Goal: Task Accomplishment & Management: Manage account settings

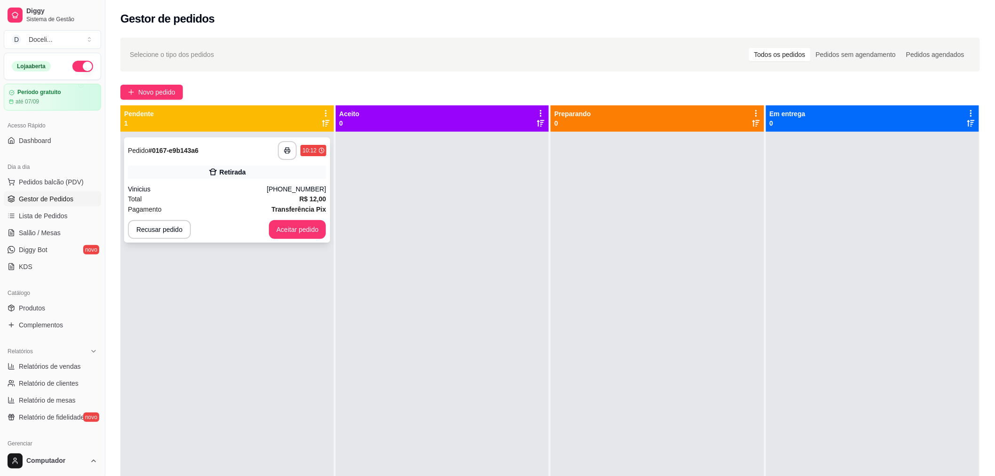
scroll to position [104, 0]
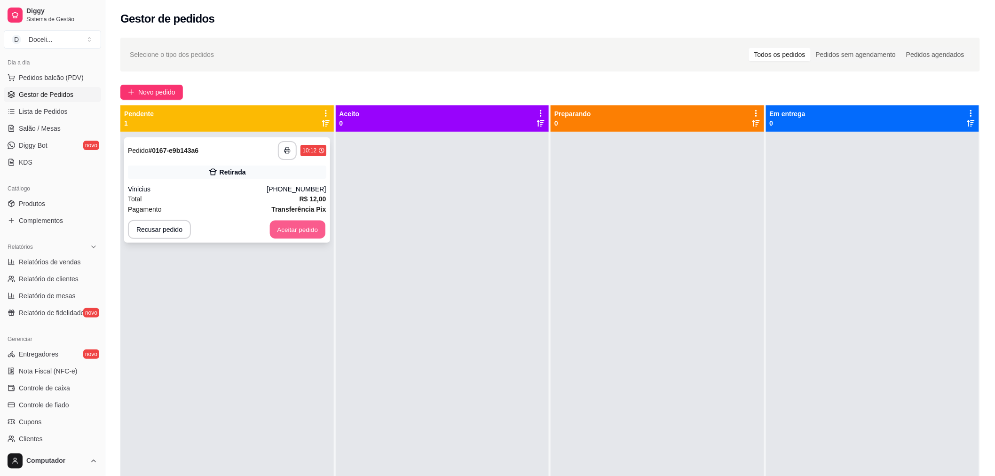
click at [289, 227] on button "Aceitar pedido" at bounding box center [298, 230] width 56 height 18
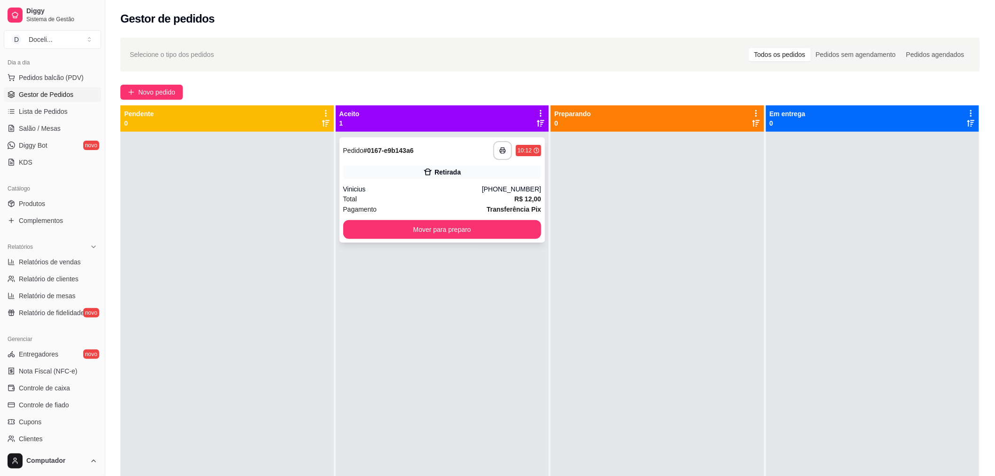
click at [388, 182] on div "**********" at bounding box center [443, 189] width 206 height 105
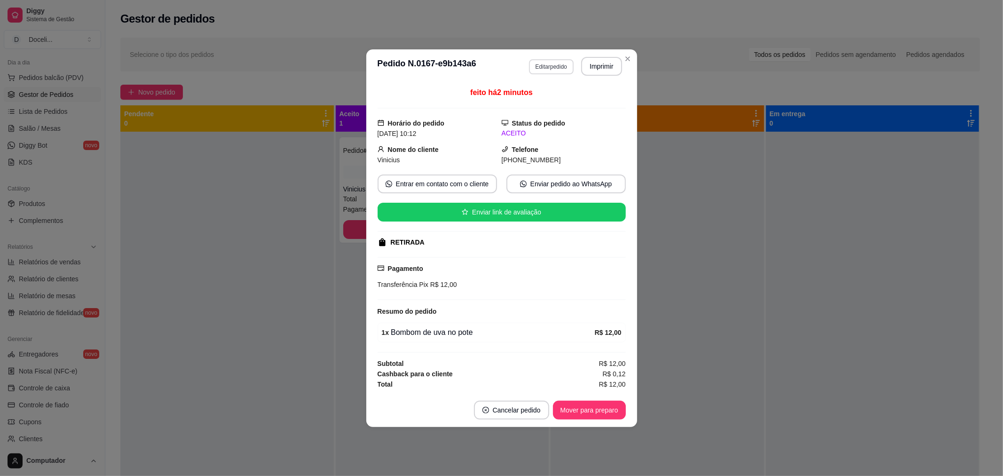
click at [546, 64] on button "Editar pedido" at bounding box center [551, 66] width 45 height 15
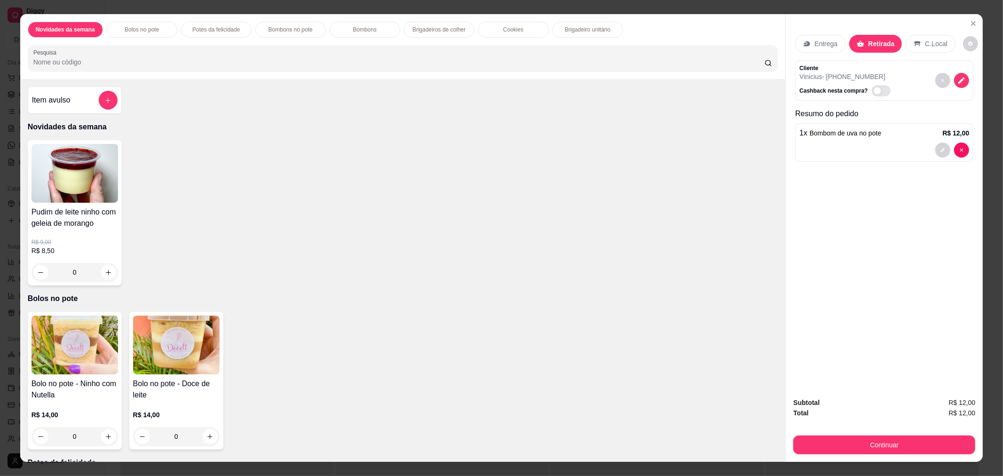
click at [906, 434] on div "Continuar" at bounding box center [885, 443] width 182 height 21
click at [905, 437] on button "Continuar" at bounding box center [884, 445] width 176 height 18
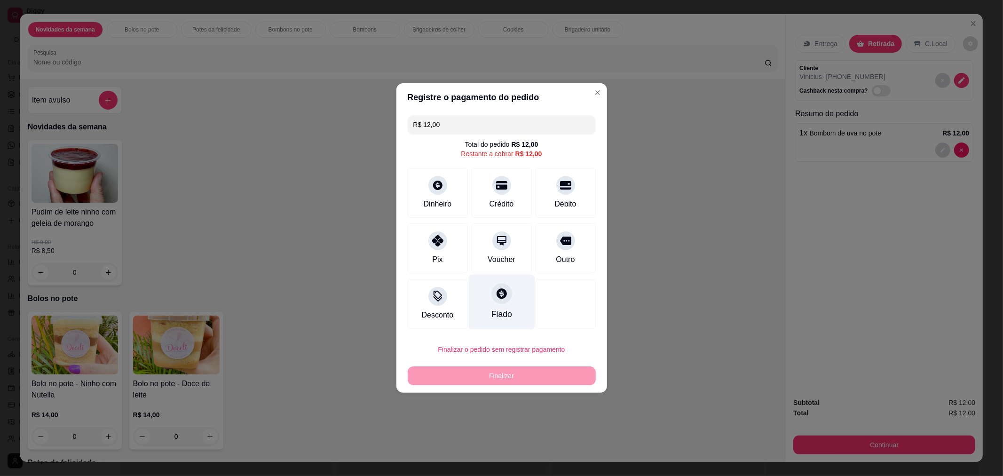
click at [501, 300] on div at bounding box center [502, 293] width 21 height 21
type input "R$ 0,00"
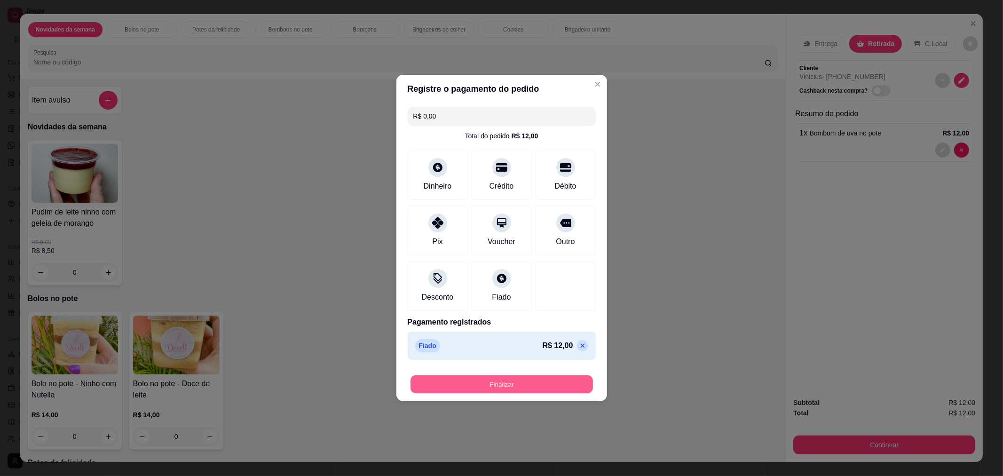
click at [510, 389] on button "Finalizar" at bounding box center [502, 384] width 183 height 18
type input "0"
type input "-R$ 12,00"
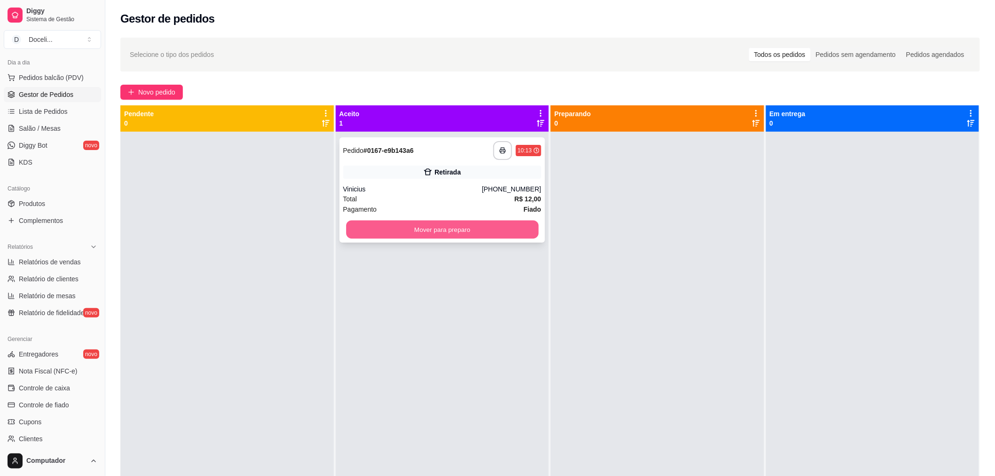
click at [467, 236] on button "Mover para preparo" at bounding box center [442, 230] width 192 height 18
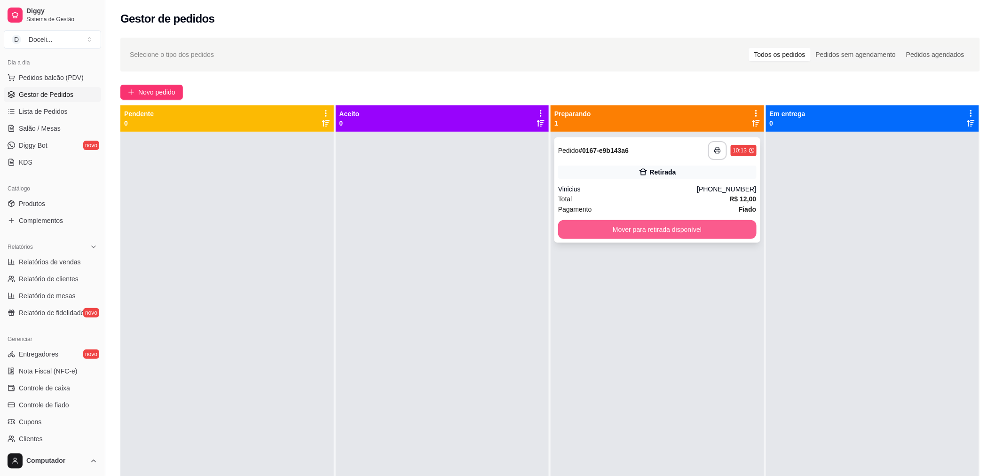
click at [615, 224] on button "Mover para retirada disponível" at bounding box center [657, 229] width 199 height 19
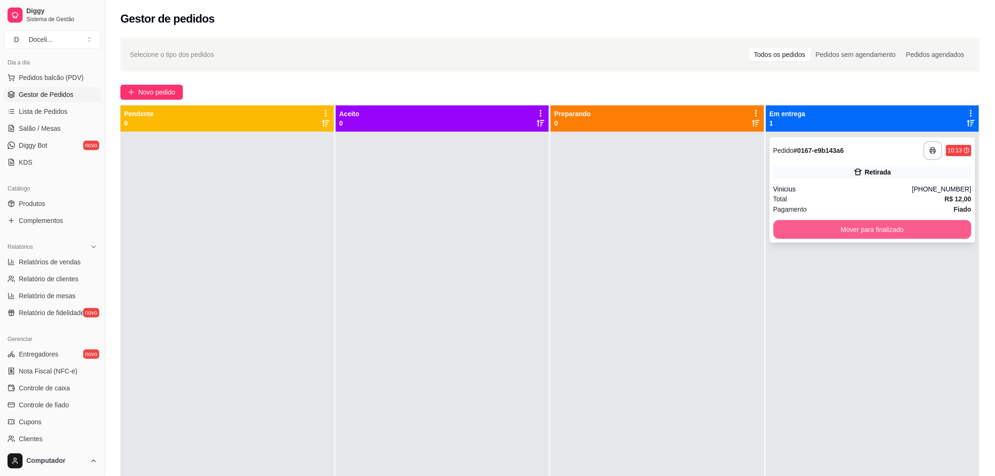
click at [912, 228] on button "Mover para finalizado" at bounding box center [873, 229] width 199 height 19
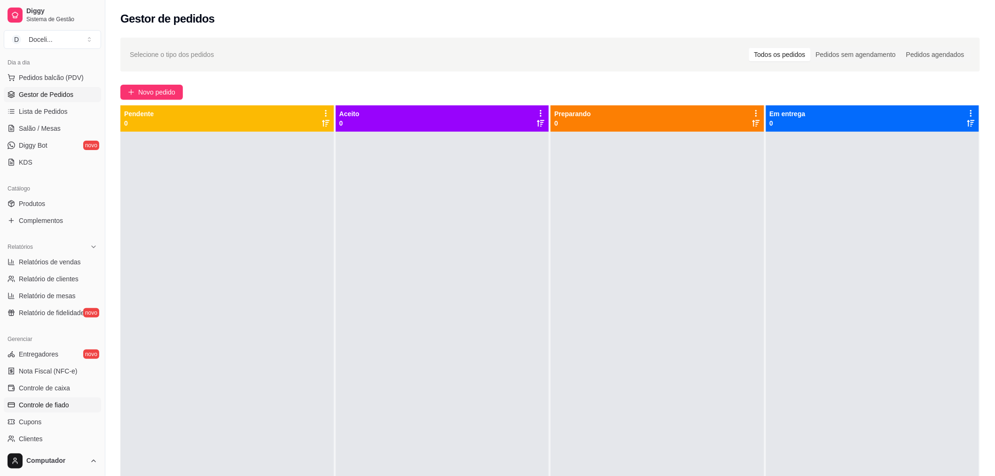
click at [48, 402] on span "Controle de fiado" at bounding box center [44, 404] width 50 height 9
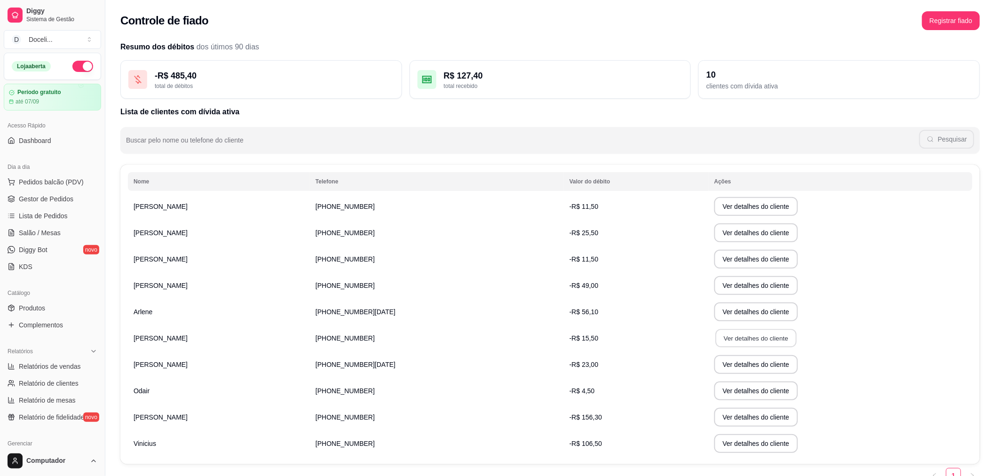
click at [742, 333] on button "Ver detalhes do cliente" at bounding box center [756, 338] width 81 height 18
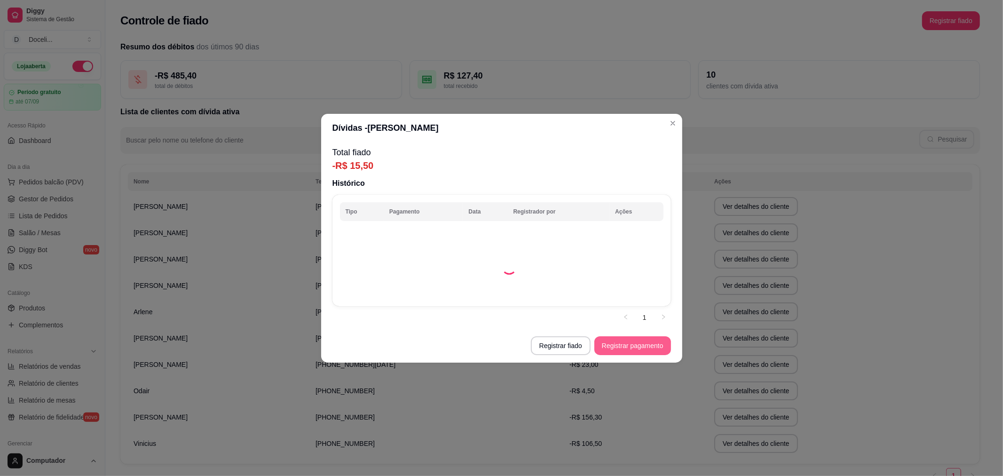
click at [615, 342] on button "Registrar pagamento" at bounding box center [633, 345] width 77 height 19
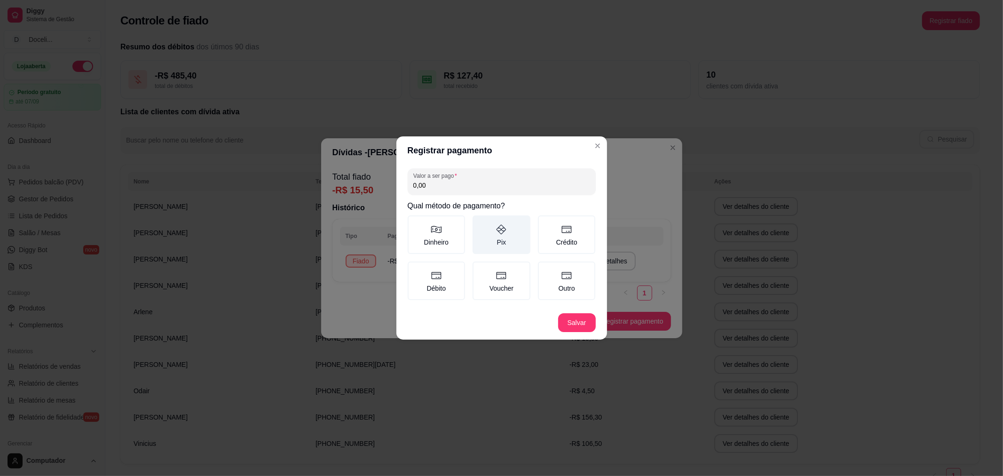
click at [504, 233] on icon at bounding box center [501, 229] width 11 height 11
click at [480, 223] on button "Pix" at bounding box center [476, 219] width 8 height 8
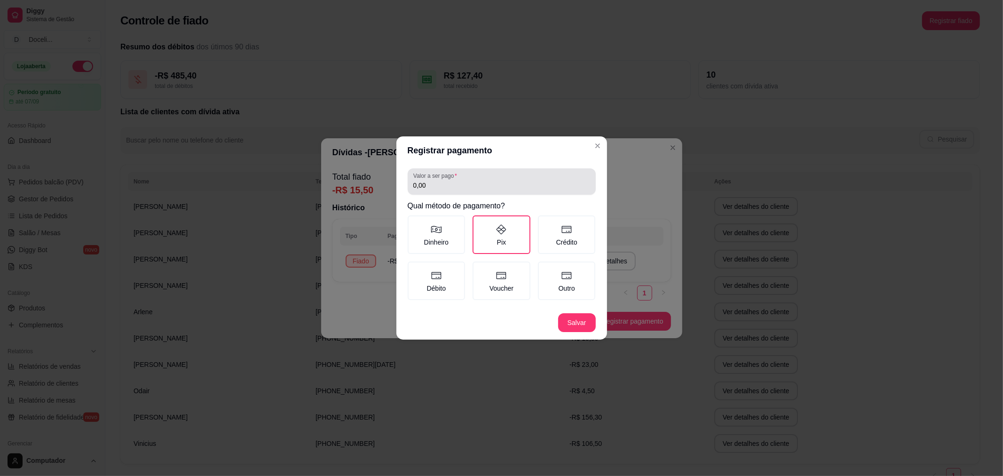
click at [466, 187] on input "0,00" at bounding box center [502, 185] width 177 height 9
type input "15,50"
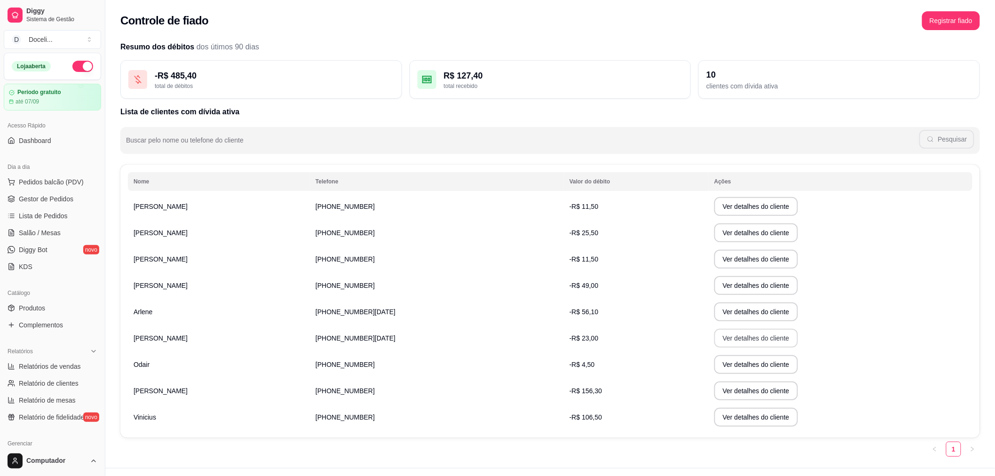
click at [762, 339] on button "Ver detalhes do cliente" at bounding box center [757, 338] width 84 height 19
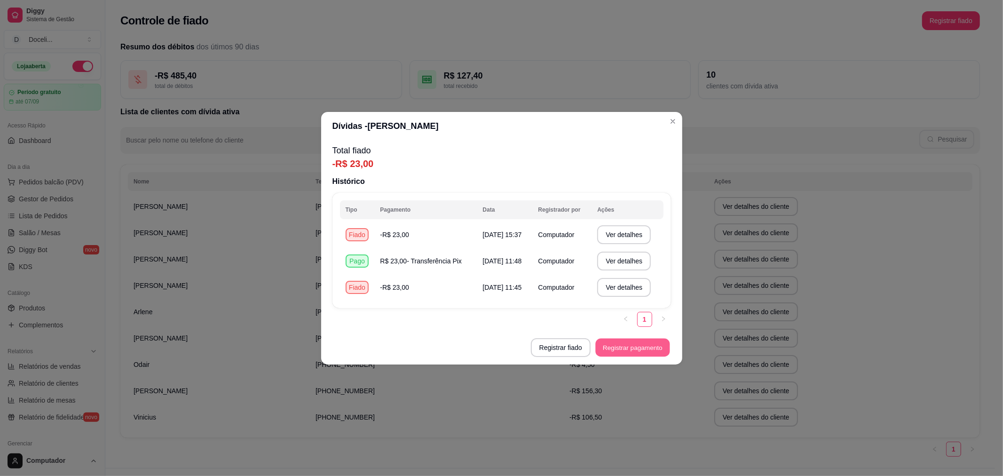
click at [645, 346] on button "Registrar pagamento" at bounding box center [633, 347] width 74 height 18
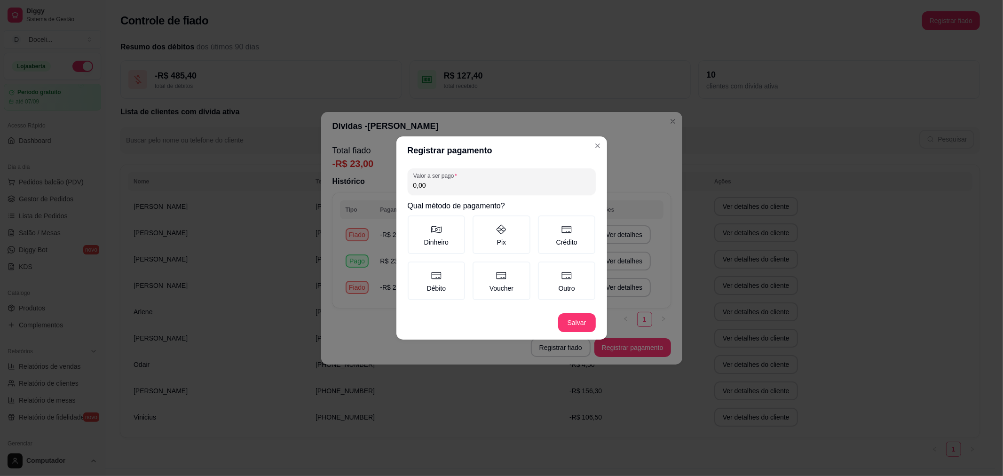
click at [439, 186] on input "0,00" at bounding box center [502, 185] width 177 height 9
type input "23,00"
click at [499, 238] on label "Pix" at bounding box center [502, 234] width 58 height 39
click at [480, 223] on button "Pix" at bounding box center [476, 219] width 8 height 8
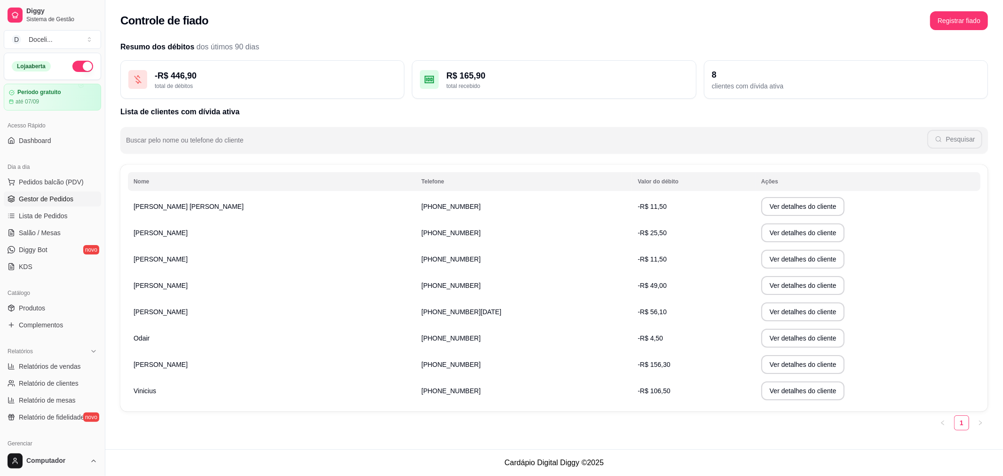
click at [45, 197] on span "Gestor de Pedidos" at bounding box center [46, 198] width 55 height 9
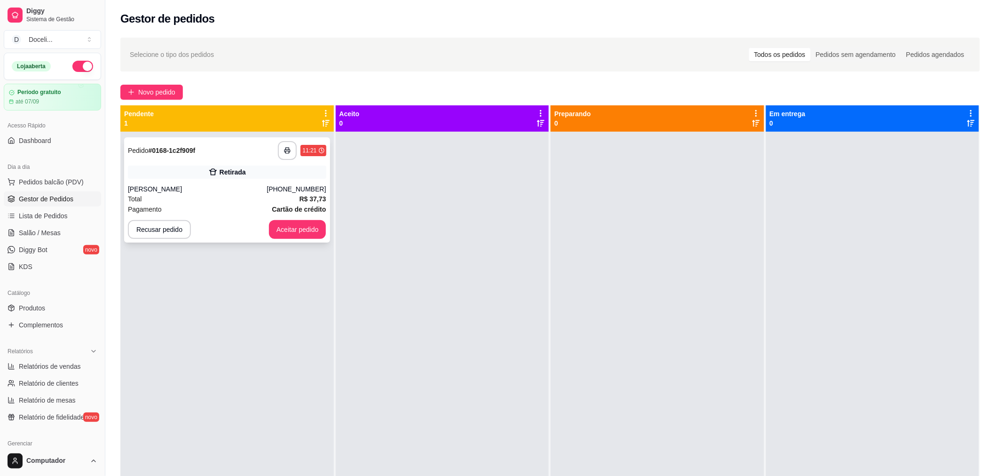
click at [231, 162] on div "**********" at bounding box center [227, 189] width 206 height 105
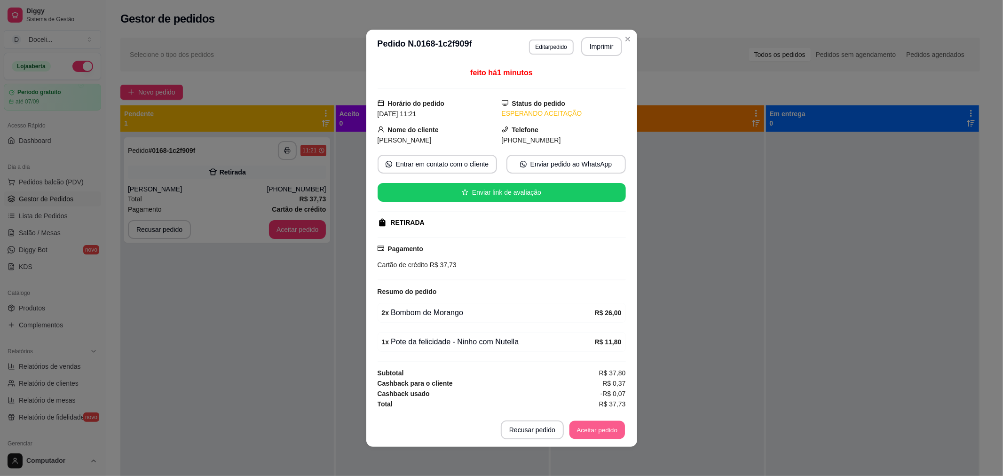
click at [589, 435] on button "Aceitar pedido" at bounding box center [598, 430] width 56 height 18
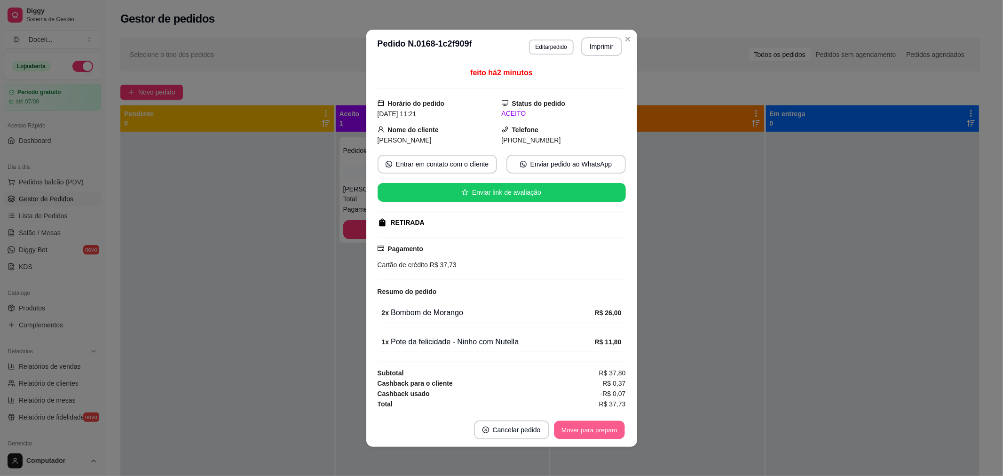
click at [591, 431] on button "Mover para preparo" at bounding box center [589, 430] width 71 height 18
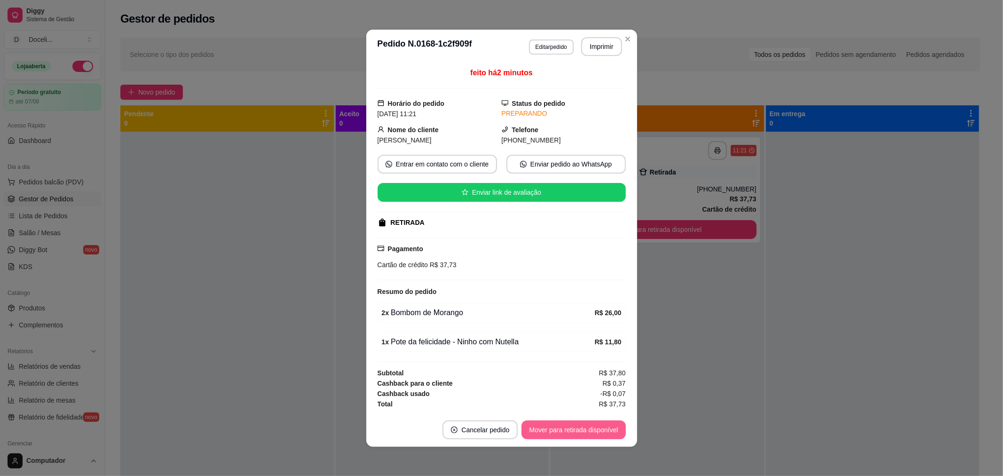
click at [591, 431] on button "Mover para retirada disponível" at bounding box center [574, 430] width 104 height 19
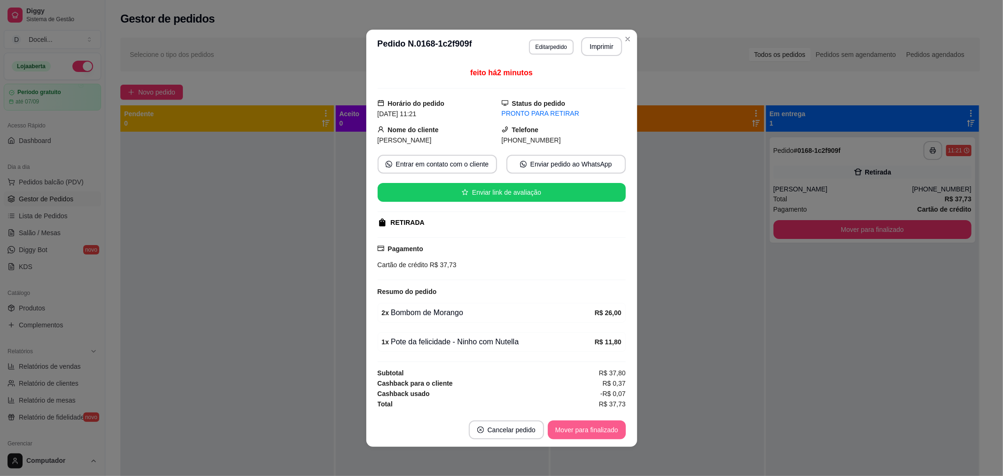
click at [591, 431] on button "Mover para finalizado" at bounding box center [587, 430] width 78 height 19
